Goal: Navigation & Orientation: Find specific page/section

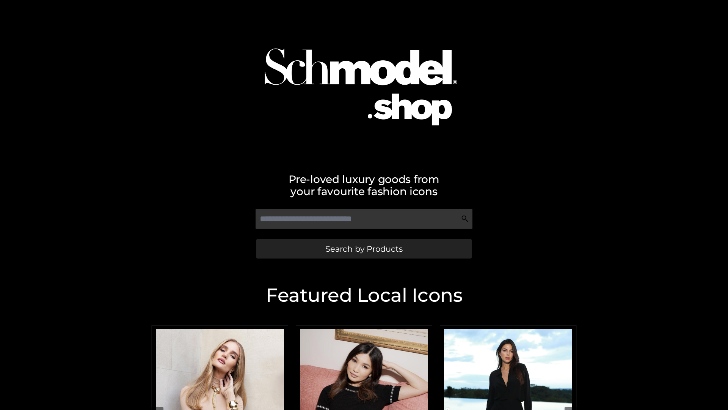
click at [364, 248] on span "Search by Products" at bounding box center [363, 249] width 77 height 8
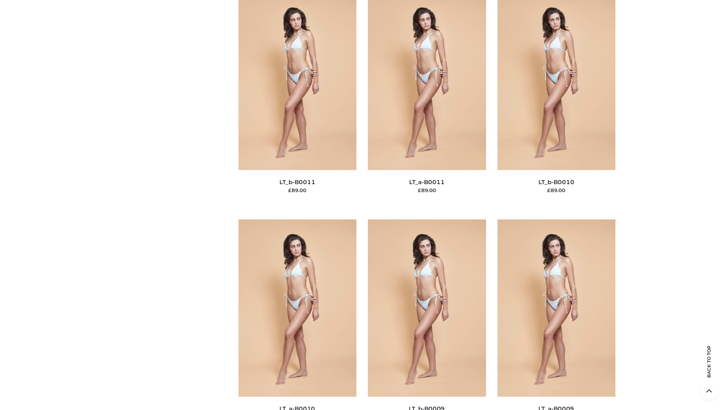
scroll to position [3406, 0]
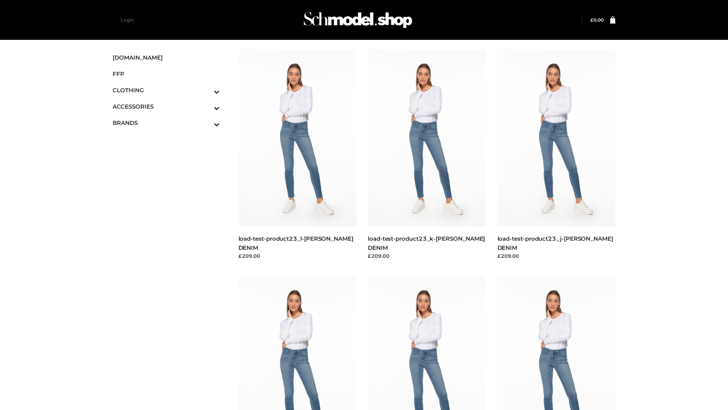
scroll to position [665, 0]
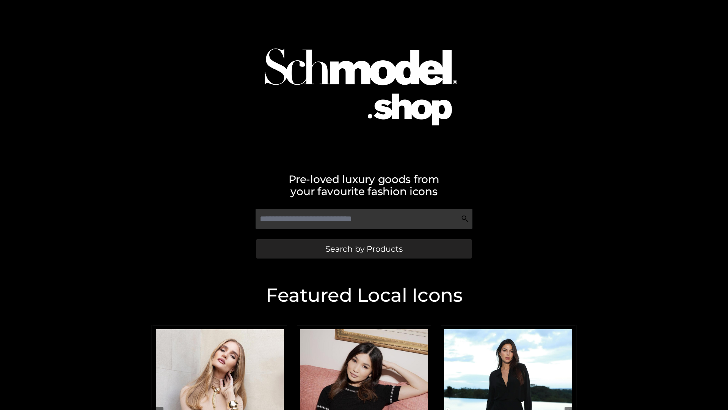
click at [364, 248] on span "Search by Products" at bounding box center [363, 249] width 77 height 8
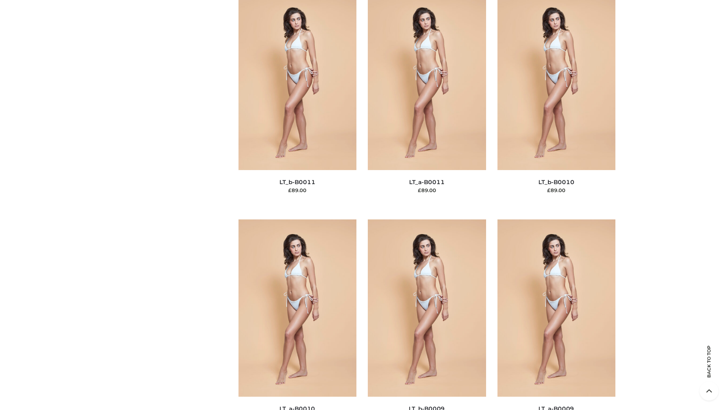
scroll to position [3406, 0]
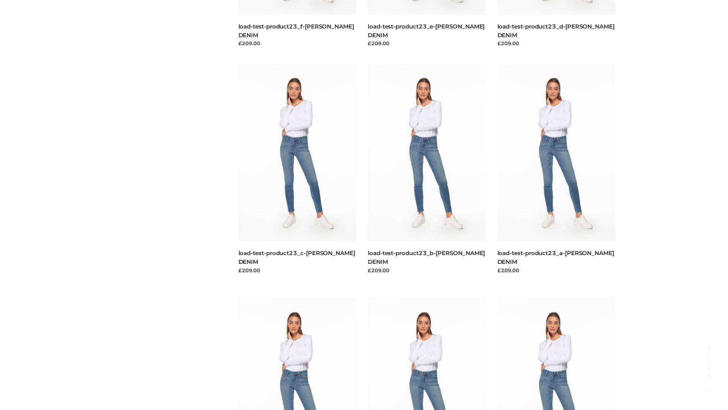
scroll to position [665, 0]
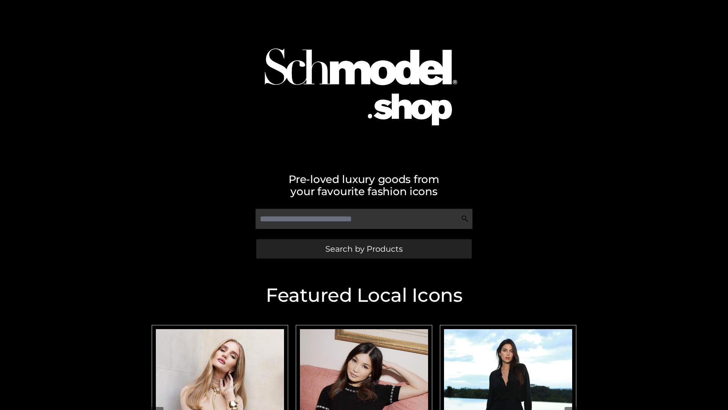
click at [364, 248] on span "Search by Products" at bounding box center [363, 249] width 77 height 8
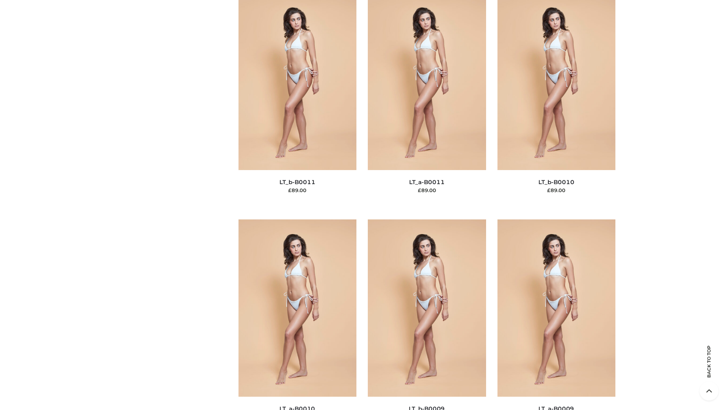
scroll to position [3406, 0]
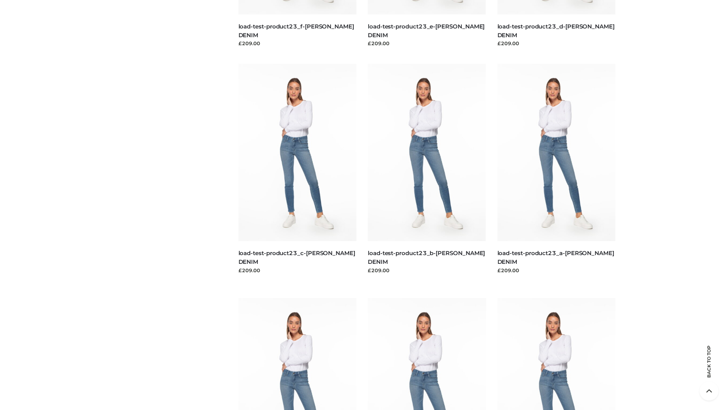
scroll to position [665, 0]
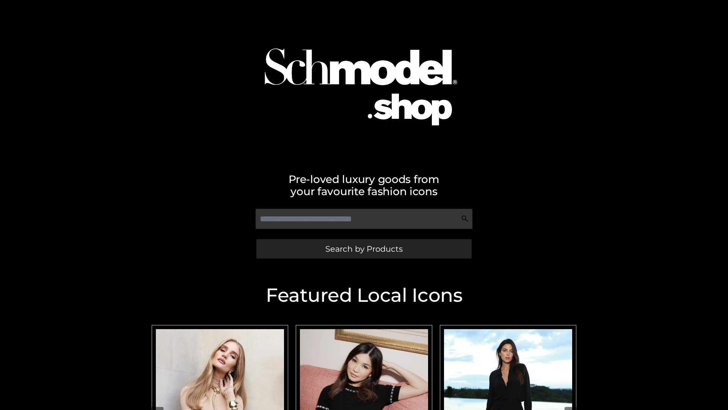
click at [364, 248] on span "Search by Products" at bounding box center [363, 249] width 77 height 8
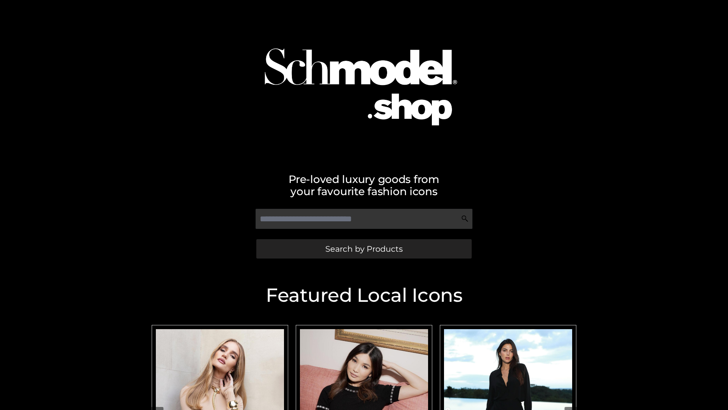
click at [364, 248] on span "Search by Products" at bounding box center [363, 249] width 77 height 8
